Goal: Task Accomplishment & Management: Manage account settings

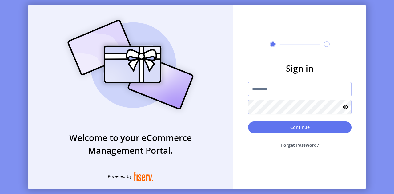
click at [305, 92] on input "text" at bounding box center [300, 89] width 104 height 14
type input "**********"
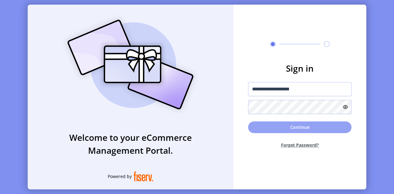
click at [275, 125] on button "Continue" at bounding box center [300, 128] width 104 height 12
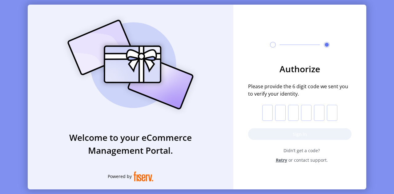
click at [283, 162] on span "Retry" at bounding box center [281, 160] width 11 height 6
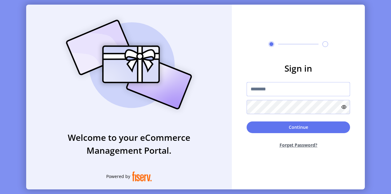
click at [271, 87] on input "text" at bounding box center [299, 89] width 104 height 14
type input "**********"
click at [346, 107] on icon at bounding box center [344, 107] width 5 height 5
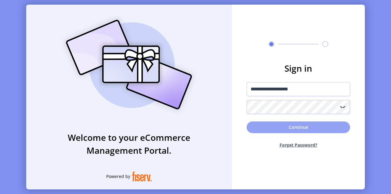
click at [296, 125] on button "Continue" at bounding box center [299, 128] width 104 height 12
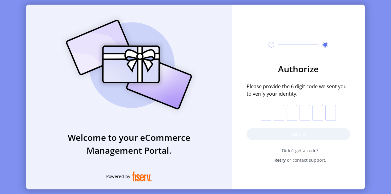
click at [265, 112] on input "text" at bounding box center [266, 113] width 10 height 16
paste input "*"
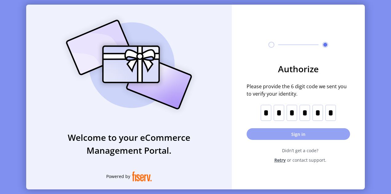
click at [270, 135] on button "Sign in" at bounding box center [299, 134] width 104 height 12
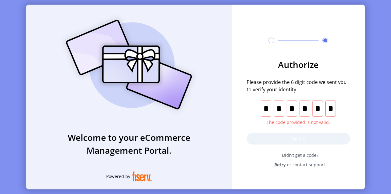
click at [262, 113] on div "* The code provided is not valid." at bounding box center [299, 113] width 100 height 25
click at [271, 104] on input "*" at bounding box center [266, 109] width 10 height 16
paste input "text"
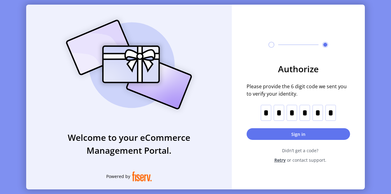
type input "*"
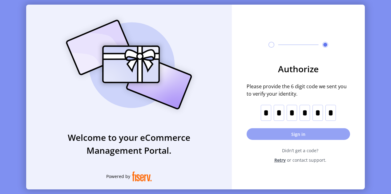
click at [278, 135] on button "Sign in" at bounding box center [299, 134] width 104 height 12
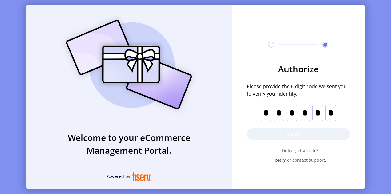
click at [265, 148] on span "Didn’t get a code?" at bounding box center [300, 151] width 100 height 6
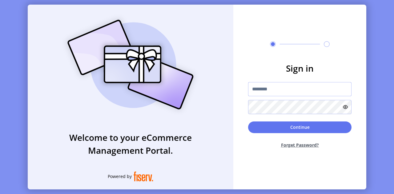
click at [267, 93] on input "text" at bounding box center [300, 89] width 104 height 14
type input "**********"
click at [347, 106] on icon at bounding box center [345, 107] width 5 height 5
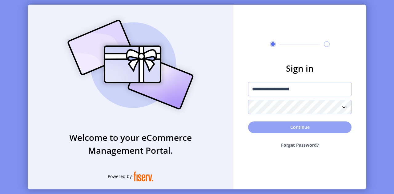
click at [304, 128] on button "Continue" at bounding box center [300, 128] width 104 height 12
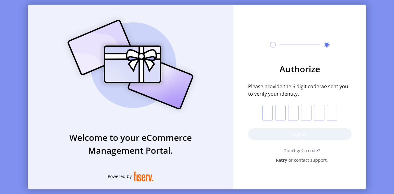
click at [268, 118] on input "text" at bounding box center [267, 113] width 10 height 16
paste input "*"
type input "*"
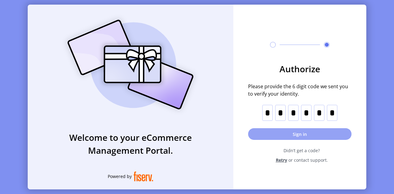
click at [334, 136] on button "Sign in" at bounding box center [300, 134] width 104 height 12
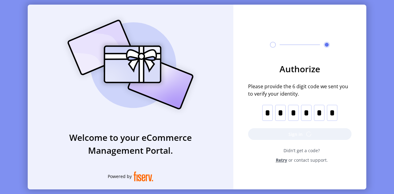
click at [286, 160] on span "Retry" at bounding box center [281, 160] width 11 height 6
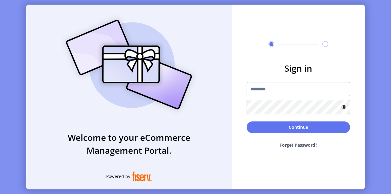
click at [285, 89] on input "text" at bounding box center [299, 89] width 104 height 14
paste input "******"
type input "*"
type input "**********"
click at [347, 108] on icon at bounding box center [344, 107] width 5 height 5
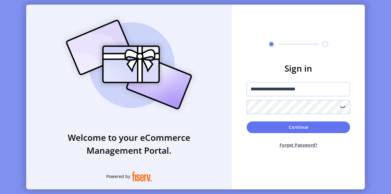
click at [222, 110] on div "**********" at bounding box center [195, 97] width 339 height 185
click at [231, 114] on div "Welcome to your eCommerce Management Portal. Powered by" at bounding box center [129, 97] width 206 height 185
click at [287, 144] on button "Forget Password?" at bounding box center [299, 145] width 104 height 16
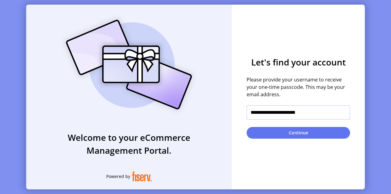
drag, startPoint x: 316, startPoint y: 114, endPoint x: 240, endPoint y: 111, distance: 76.2
click at [240, 111] on form "**********" at bounding box center [298, 97] width 133 height 83
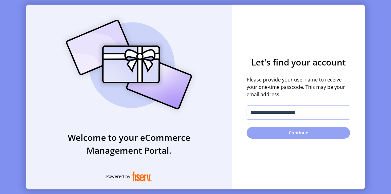
click at [259, 129] on button "Continue" at bounding box center [299, 133] width 104 height 12
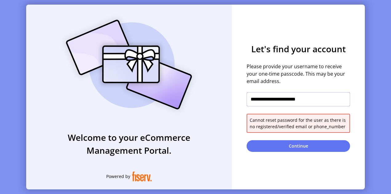
click at [320, 103] on input "**********" at bounding box center [299, 99] width 104 height 14
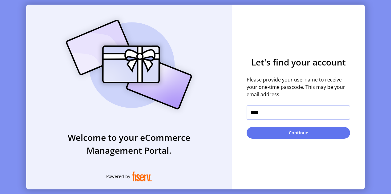
type input "**********"
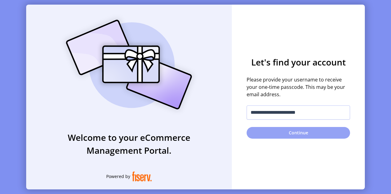
click at [312, 132] on button "Continue" at bounding box center [299, 133] width 104 height 12
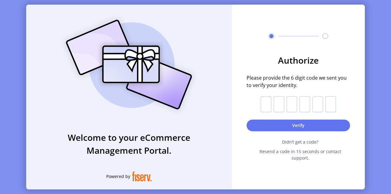
click at [267, 112] on input "text" at bounding box center [266, 104] width 10 height 16
paste input "*"
type input "*"
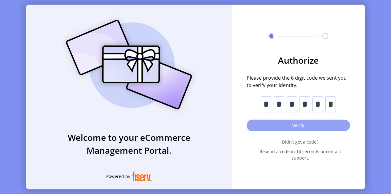
click at [268, 130] on button "Verify" at bounding box center [299, 126] width 104 height 12
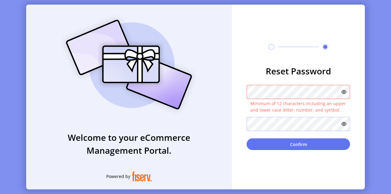
click at [346, 94] on icon at bounding box center [344, 92] width 5 height 5
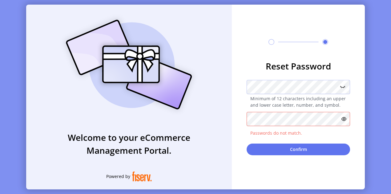
click at [344, 117] on icon at bounding box center [344, 119] width 5 height 5
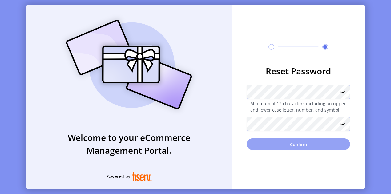
click at [266, 142] on button "Confirm" at bounding box center [299, 145] width 104 height 12
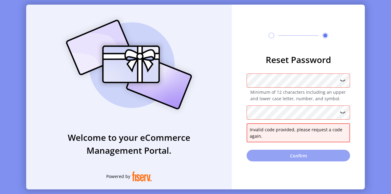
click at [271, 154] on button "Confirm" at bounding box center [299, 156] width 104 height 12
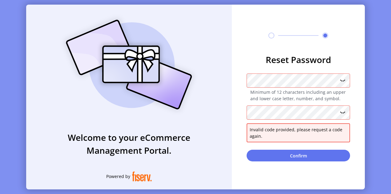
click at [300, 61] on h3 "Reset Password" at bounding box center [299, 59] width 104 height 13
click at [327, 133] on span "Invalid code provided, please request a code again." at bounding box center [298, 133] width 97 height 13
click at [359, 54] on form "**********" at bounding box center [298, 107] width 133 height 108
click at [344, 80] on icon at bounding box center [342, 80] width 7 height 7
click at [344, 111] on icon at bounding box center [342, 112] width 7 height 7
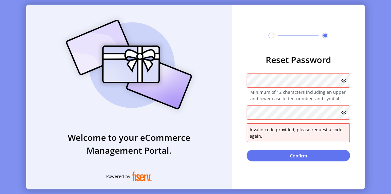
click at [365, 98] on form "**********" at bounding box center [298, 107] width 133 height 108
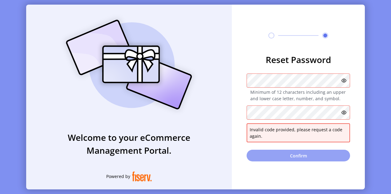
click at [315, 155] on button "Confirm" at bounding box center [299, 156] width 104 height 12
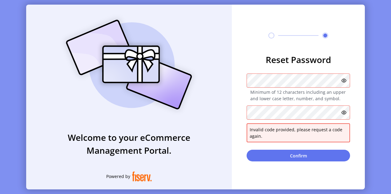
click at [307, 135] on span "Invalid code provided, please request a code again." at bounding box center [298, 133] width 97 height 13
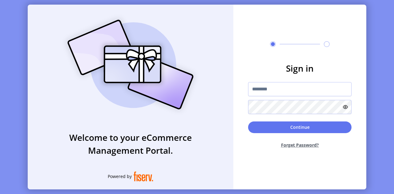
click at [287, 144] on button "Forget Password?" at bounding box center [300, 145] width 104 height 16
click at [271, 88] on input "text" at bounding box center [300, 89] width 104 height 14
type input "**********"
click at [295, 143] on button "Forget Password?" at bounding box center [300, 145] width 104 height 16
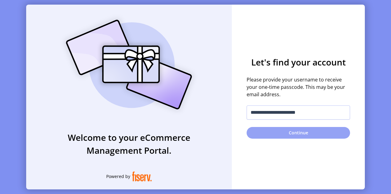
click at [297, 131] on button "Continue" at bounding box center [299, 133] width 104 height 12
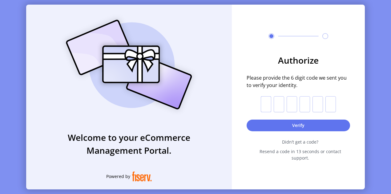
click at [270, 108] on input "text" at bounding box center [266, 104] width 10 height 16
paste input "*"
type input "*"
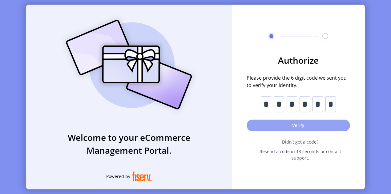
click at [268, 127] on button "Verify" at bounding box center [299, 126] width 104 height 12
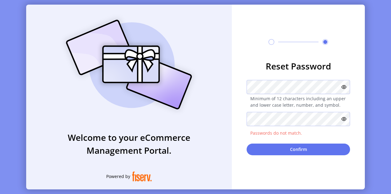
click at [345, 93] on div at bounding box center [299, 87] width 104 height 14
click at [347, 86] on icon at bounding box center [344, 87] width 5 height 5
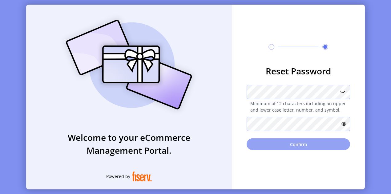
click at [267, 145] on button "Confirm" at bounding box center [299, 145] width 104 height 12
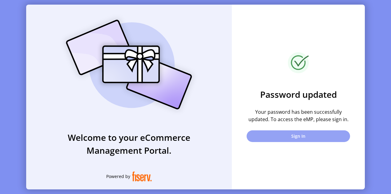
click at [275, 131] on button "Sign In" at bounding box center [299, 137] width 104 height 12
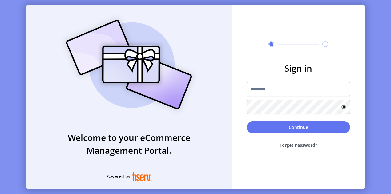
click at [283, 98] on div at bounding box center [299, 98] width 104 height 32
click at [281, 91] on input "text" at bounding box center [299, 89] width 104 height 14
type input "**********"
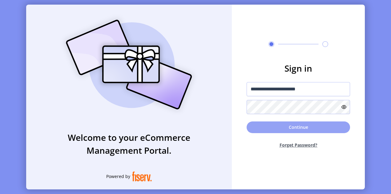
click at [273, 127] on button "Continue" at bounding box center [299, 128] width 104 height 12
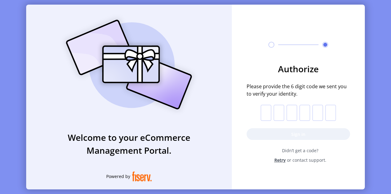
click at [263, 116] on input "text" at bounding box center [266, 113] width 10 height 16
paste input "*"
type input "*"
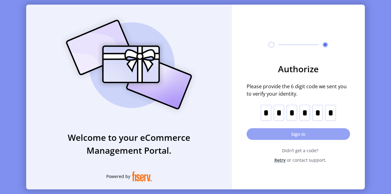
click at [266, 131] on button "Sign in" at bounding box center [299, 134] width 104 height 12
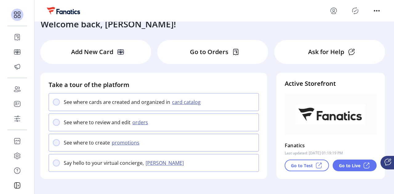
scroll to position [2, 0]
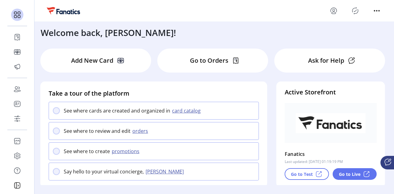
click at [85, 62] on p "Add New Card" at bounding box center [92, 60] width 42 height 9
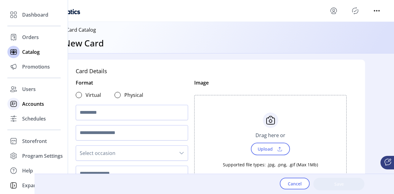
click at [31, 104] on span "Accounts" at bounding box center [33, 103] width 22 height 7
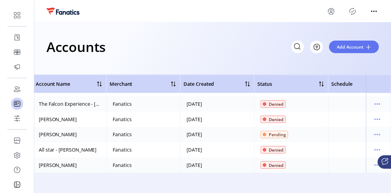
scroll to position [0, 2]
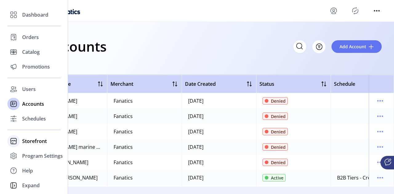
click at [29, 141] on span "Storefront" at bounding box center [34, 141] width 25 height 7
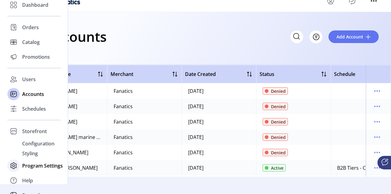
scroll to position [18, 0]
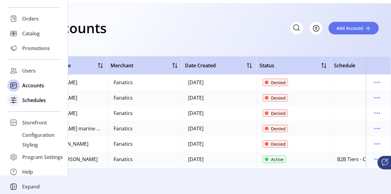
click at [28, 104] on div "Schedules" at bounding box center [33, 100] width 53 height 15
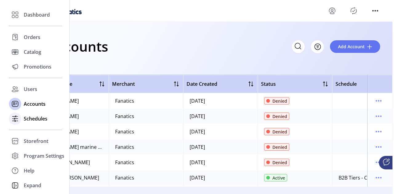
scroll to position [0, 0]
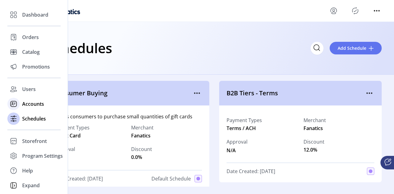
click at [30, 104] on span "Accounts" at bounding box center [33, 103] width 22 height 7
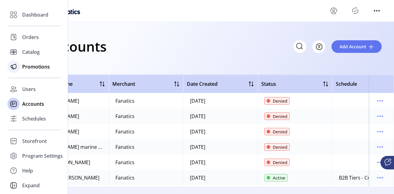
click at [28, 71] on div "Promotions" at bounding box center [33, 66] width 53 height 15
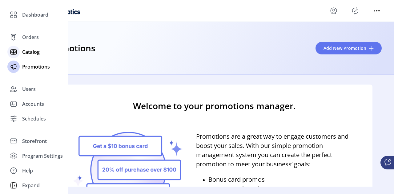
click at [30, 55] on span "Catalog" at bounding box center [31, 51] width 18 height 7
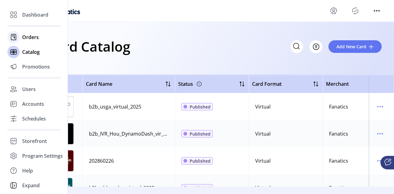
click at [28, 37] on span "Orders" at bounding box center [30, 37] width 17 height 7
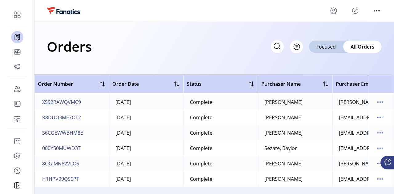
scroll to position [216, 0]
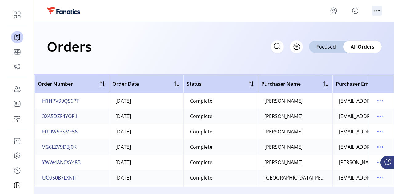
click at [376, 14] on icon "menu" at bounding box center [377, 11] width 10 height 10
click at [300, 31] on div "Orders Filter Focused All Orders" at bounding box center [215, 48] width 360 height 53
click at [336, 8] on icon "menu" at bounding box center [334, 11] width 10 height 10
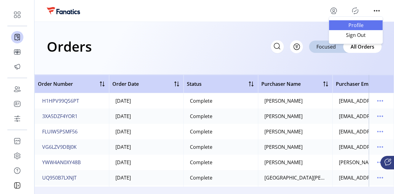
click at [359, 26] on span "Profile" at bounding box center [356, 25] width 46 height 5
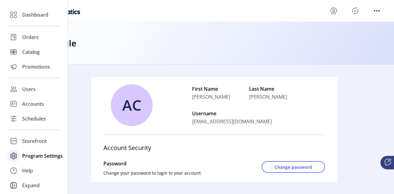
click at [23, 157] on span "Program Settings" at bounding box center [42, 155] width 41 height 7
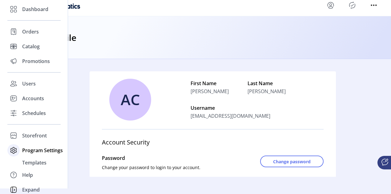
scroll to position [9, 0]
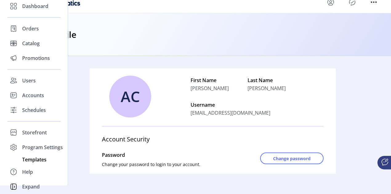
click at [37, 160] on span "Templates" at bounding box center [34, 159] width 24 height 7
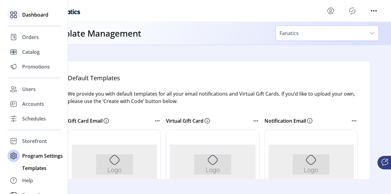
click at [30, 14] on span "Dashboard" at bounding box center [35, 14] width 26 height 7
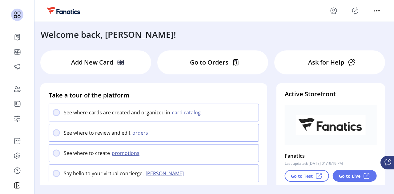
click at [165, 26] on div "Welcome back, Amanda!" at bounding box center [215, 31] width 360 height 19
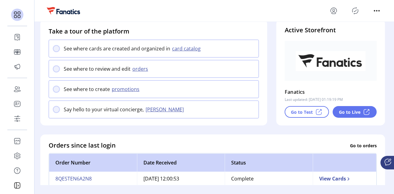
scroll to position [92, 0]
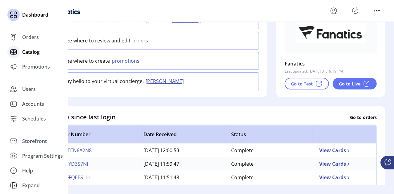
click at [28, 54] on span "Catalog" at bounding box center [31, 51] width 18 height 7
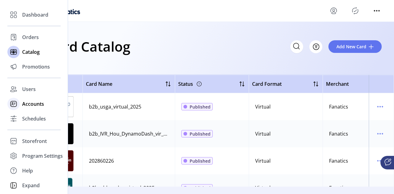
click at [40, 103] on span "Accounts" at bounding box center [33, 103] width 22 height 7
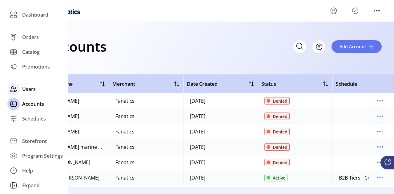
click at [13, 86] on icon at bounding box center [14, 89] width 10 height 10
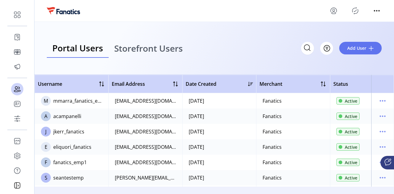
click at [146, 48] on span "Storefront Users" at bounding box center [148, 48] width 69 height 9
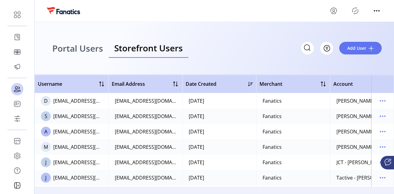
click at [85, 49] on span "Portal Users" at bounding box center [77, 48] width 51 height 9
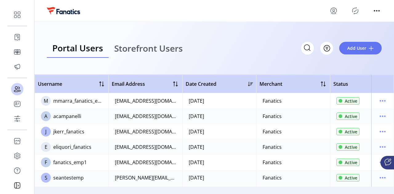
click at [68, 116] on div "acampanelli" at bounding box center [67, 116] width 28 height 7
copy div "acampanelli"
click at [380, 11] on icon "menu" at bounding box center [379, 10] width 1 height 1
click at [333, 12] on icon "menu" at bounding box center [334, 11] width 10 height 10
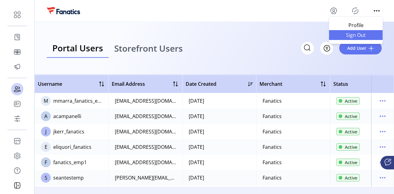
click at [342, 39] on link "Sign Out" at bounding box center [356, 35] width 54 height 10
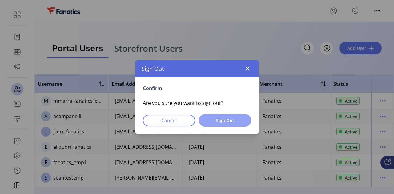
click at [219, 121] on span "Sign Out" at bounding box center [225, 120] width 36 height 6
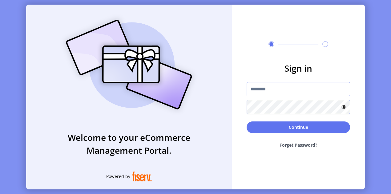
click at [283, 88] on input "text" at bounding box center [299, 89] width 104 height 14
paste input "**********"
type input "**********"
click at [275, 73] on h3 "Sign in" at bounding box center [299, 68] width 104 height 13
click at [300, 147] on button "Forget Password?" at bounding box center [299, 145] width 104 height 16
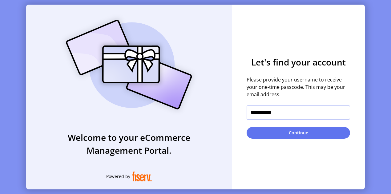
click at [286, 114] on input "**********" at bounding box center [299, 113] width 104 height 14
click at [301, 94] on span "Please provide your username to receive your one-time passcode. This may be you…" at bounding box center [299, 87] width 104 height 22
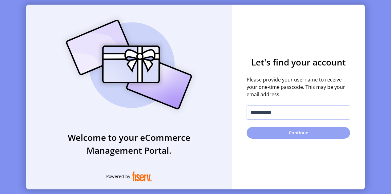
click at [289, 132] on button "Continue" at bounding box center [299, 133] width 104 height 12
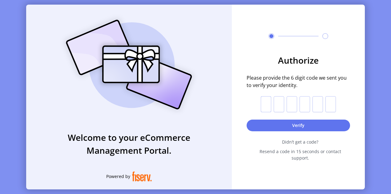
click at [268, 112] on input "text" at bounding box center [266, 104] width 10 height 16
paste input "*"
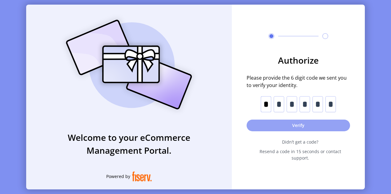
type input "*"
click at [270, 128] on button "Verify" at bounding box center [299, 126] width 104 height 12
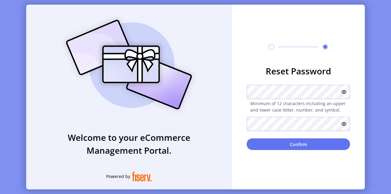
click at [359, 108] on form "**********" at bounding box center [298, 108] width 133 height 86
click at [344, 125] on icon at bounding box center [344, 124] width 5 height 5
click at [346, 94] on icon at bounding box center [344, 92] width 5 height 5
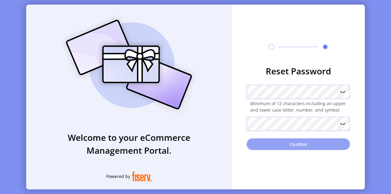
click at [299, 147] on button "Confirm" at bounding box center [299, 145] width 104 height 12
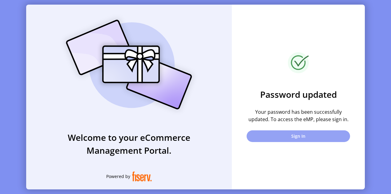
click at [289, 135] on button "Sign In" at bounding box center [299, 137] width 104 height 12
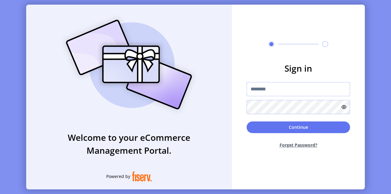
click at [273, 93] on input "text" at bounding box center [299, 89] width 104 height 14
type input "**********"
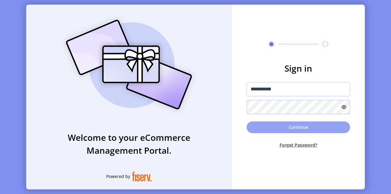
click at [294, 123] on button "Continue" at bounding box center [299, 128] width 104 height 12
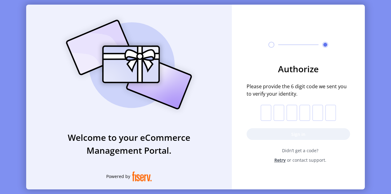
click at [266, 117] on input "text" at bounding box center [266, 113] width 10 height 16
paste input "*"
type input "*"
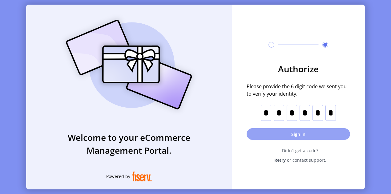
click at [265, 134] on button "Sign in" at bounding box center [299, 134] width 104 height 12
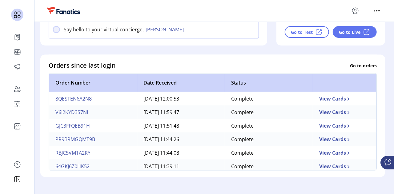
scroll to position [154, 0]
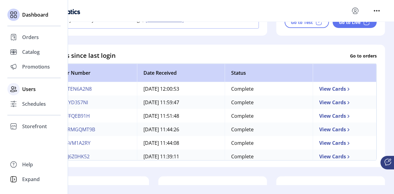
click at [29, 92] on span "Users" at bounding box center [29, 89] width 14 height 7
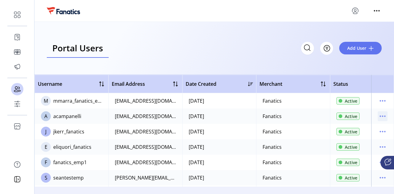
click at [378, 117] on icon "menu" at bounding box center [383, 117] width 10 height 10
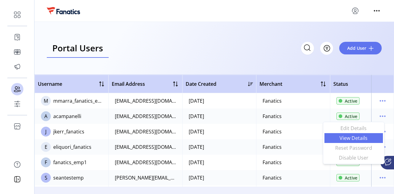
click at [371, 140] on span "View Details" at bounding box center [353, 138] width 51 height 5
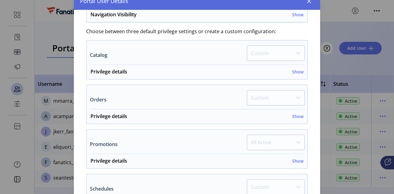
scroll to position [135, 0]
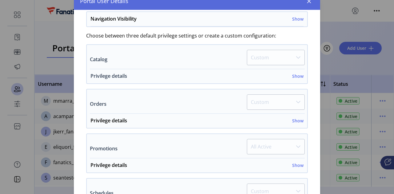
click at [288, 77] on div "Privilege details Show" at bounding box center [197, 77] width 213 height 11
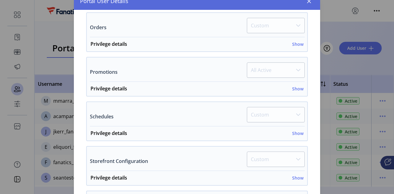
scroll to position [289, 0]
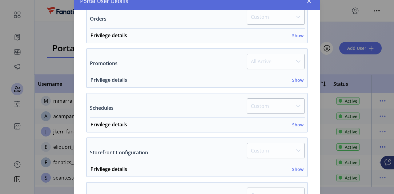
click at [295, 79] on h6 "Show" at bounding box center [297, 80] width 11 height 6
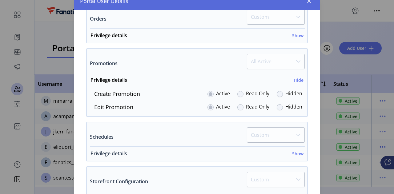
click at [297, 152] on h6 "Show" at bounding box center [297, 154] width 11 height 6
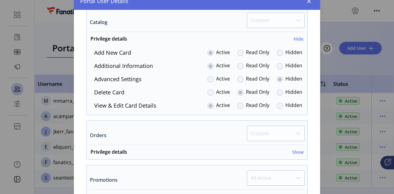
scroll to position [81, 0]
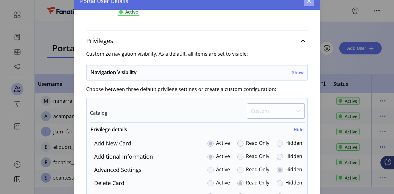
click at [309, 3] on button "button" at bounding box center [309, 1] width 10 height 10
